Goal: Find specific page/section: Find specific page/section

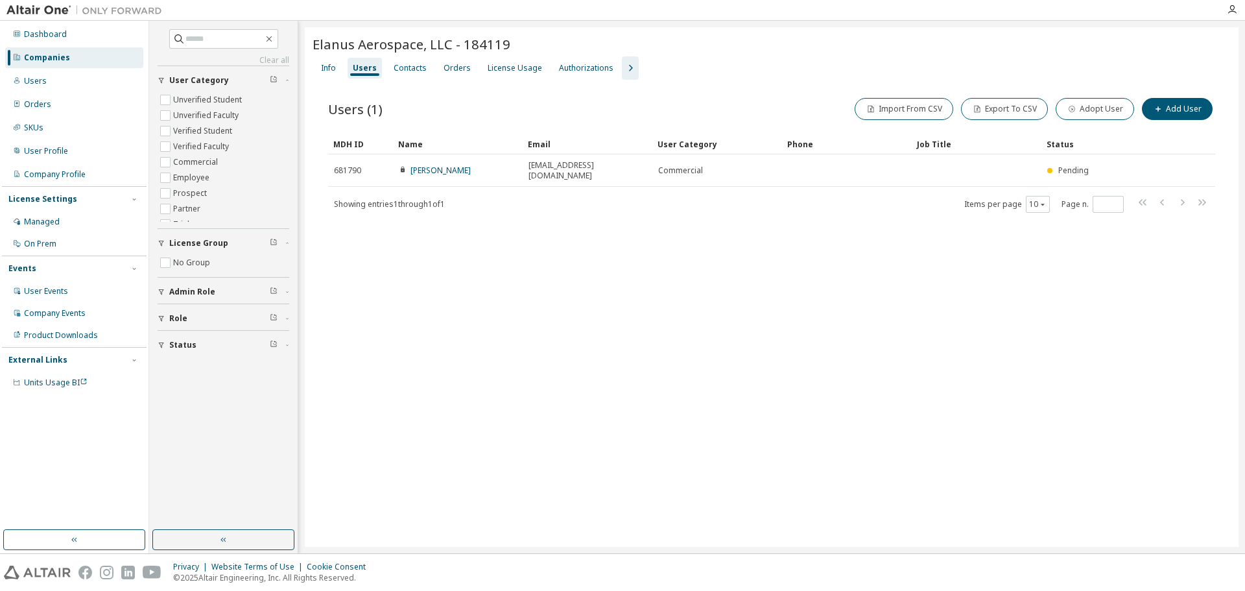
click at [52, 61] on div "Companies" at bounding box center [47, 58] width 46 height 10
